Goal: Task Accomplishment & Management: Complete application form

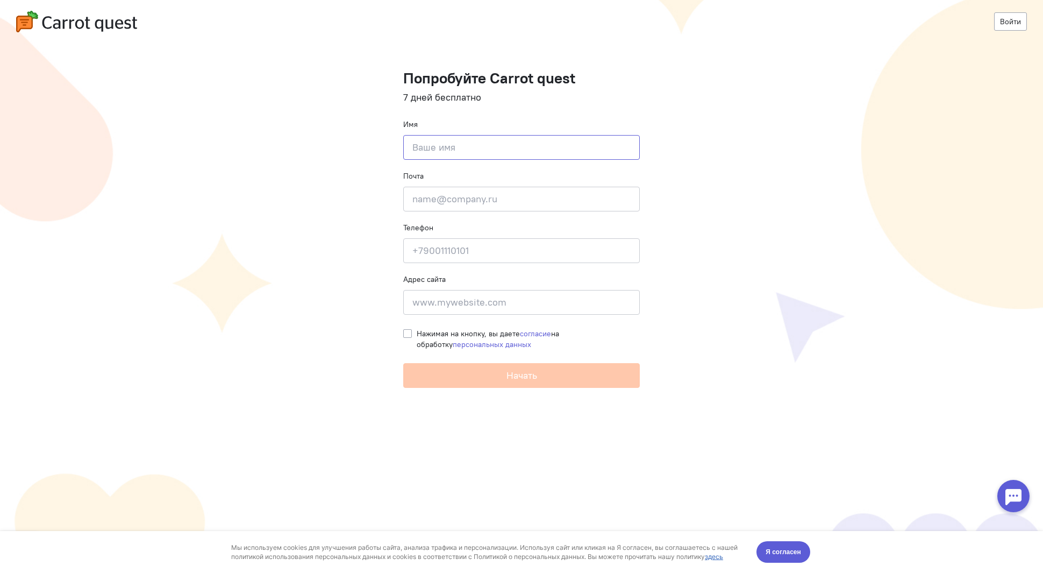
click at [418, 146] on input at bounding box center [521, 147] width 237 height 25
type input "Активная логика"
type input "[EMAIL_ADDRESS][DOMAIN_NAME]"
click at [446, 246] on input at bounding box center [521, 250] width 237 height 25
type input "[PHONE_NUMBER]"
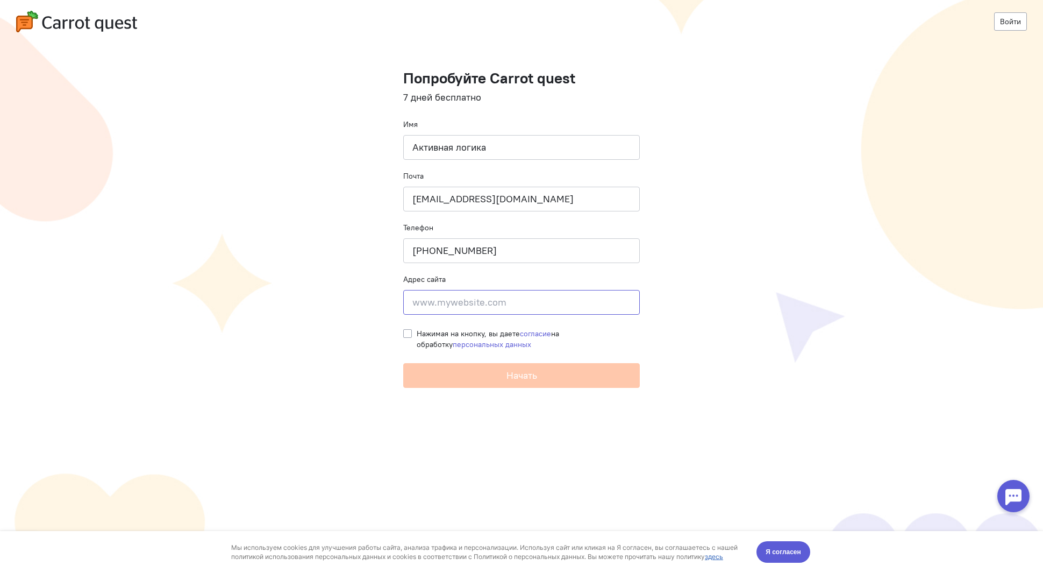
click at [436, 303] on input at bounding box center [521, 302] width 237 height 25
paste input "[URL][DOMAIN_NAME]"
type input "[URL][DOMAIN_NAME]"
click at [417, 332] on label "Нажимая на кнопку, вы даете согласие на обработку персональных данных" at bounding box center [528, 339] width 223 height 22
click at [406, 332] on input "Нажимая на кнопку, вы даете согласие на обработку персональных данных" at bounding box center [407, 333] width 9 height 10
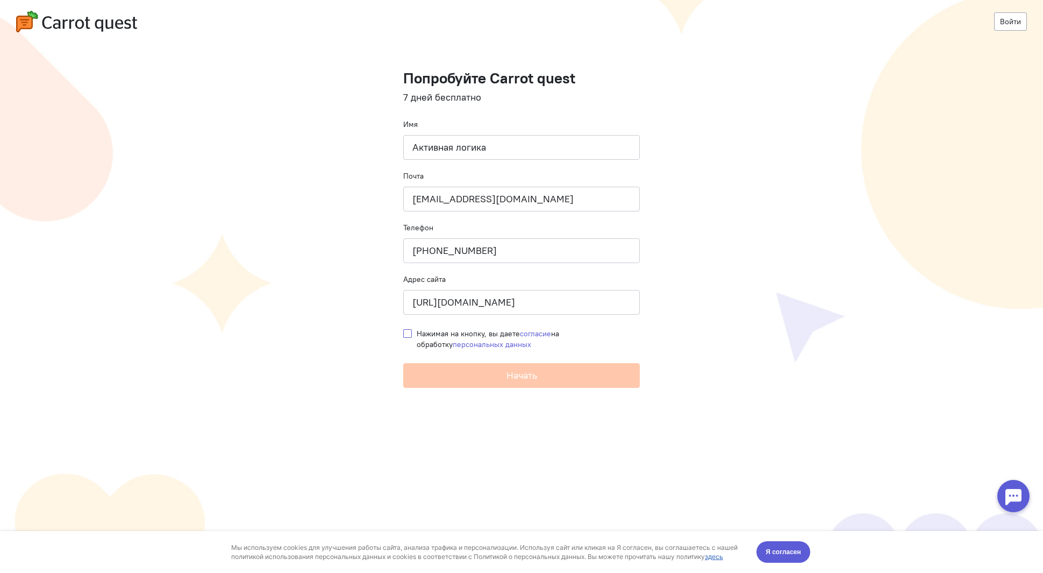
checkbox input "true"
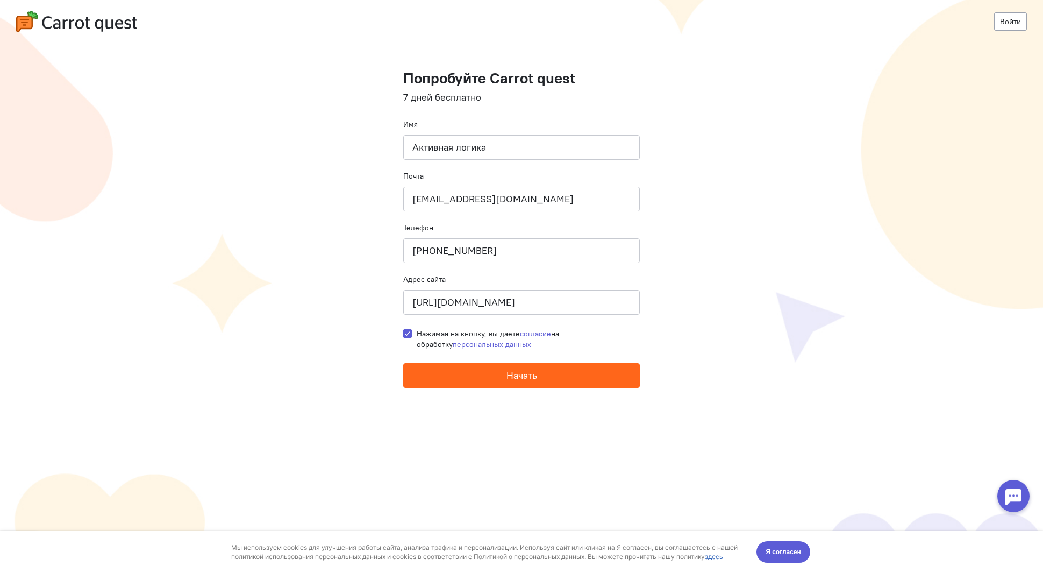
click at [471, 378] on button "Начать" at bounding box center [521, 375] width 237 height 25
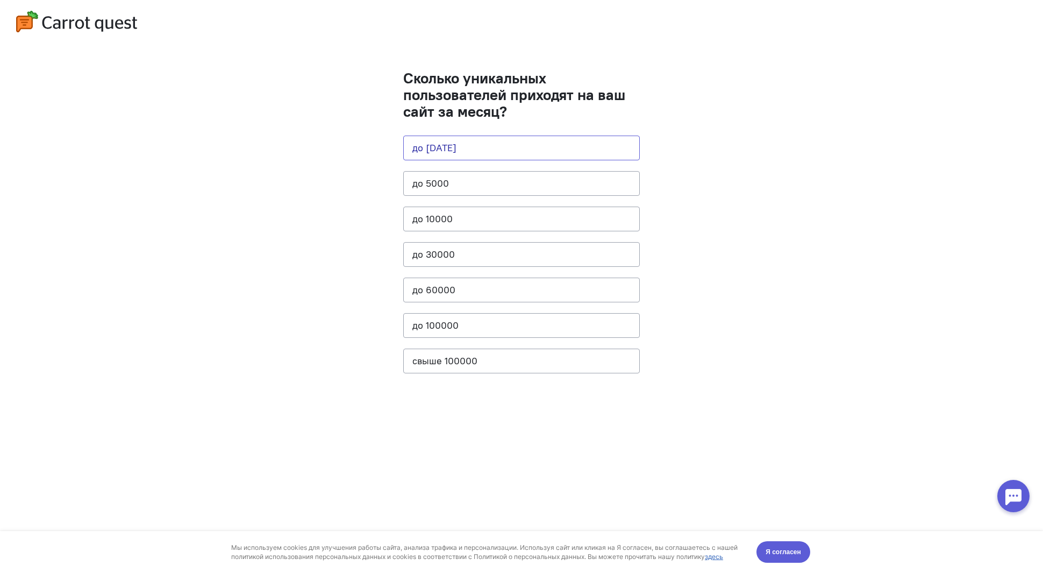
click at [444, 156] on button "до [DATE]" at bounding box center [521, 148] width 237 height 25
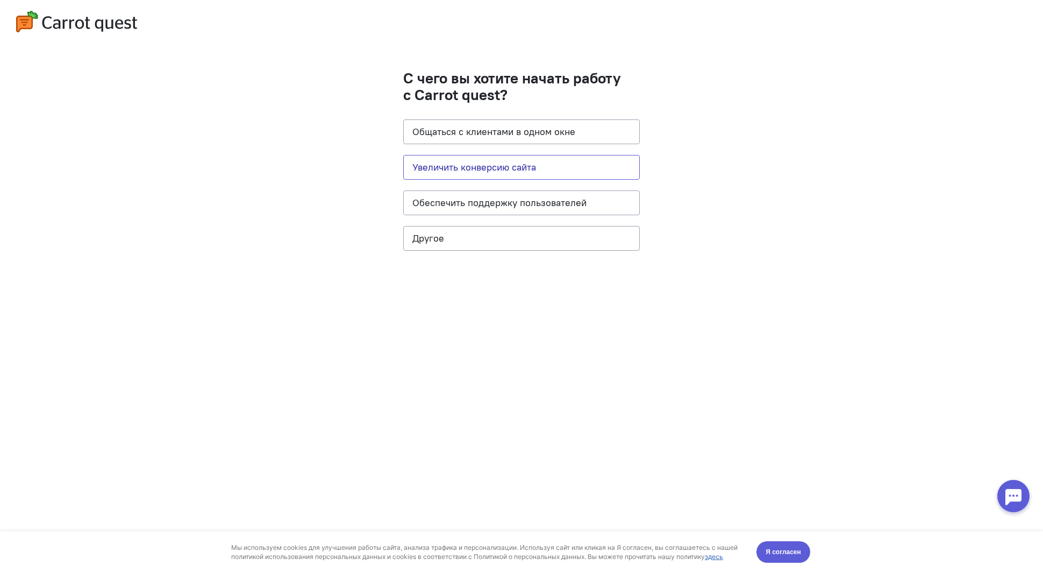
click at [452, 167] on button "Увеличить конверсию сайта" at bounding box center [521, 167] width 237 height 25
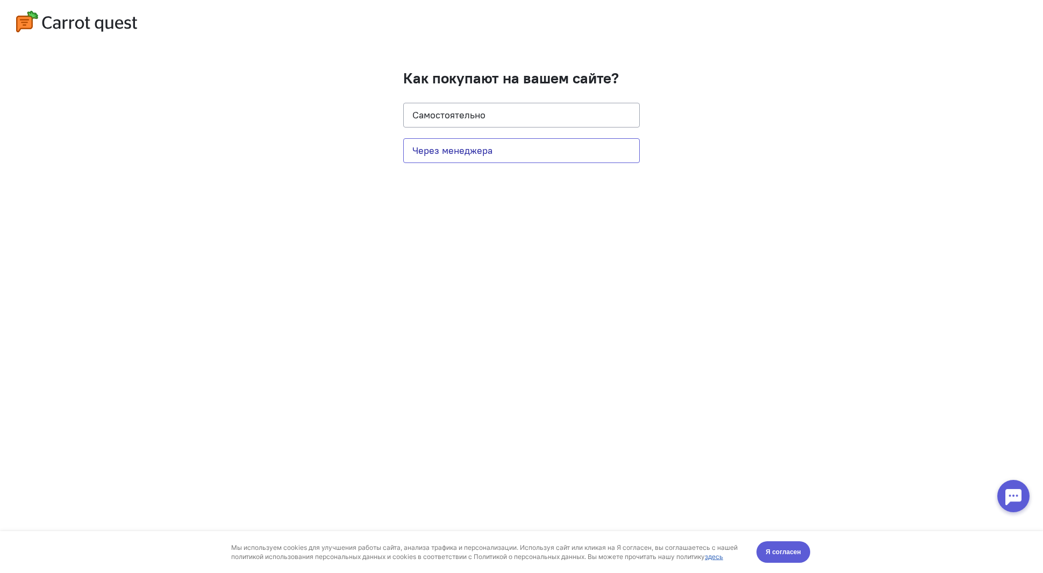
click at [452, 152] on button "Через менеджера" at bounding box center [521, 150] width 237 height 25
